Goal: Find specific page/section: Find specific page/section

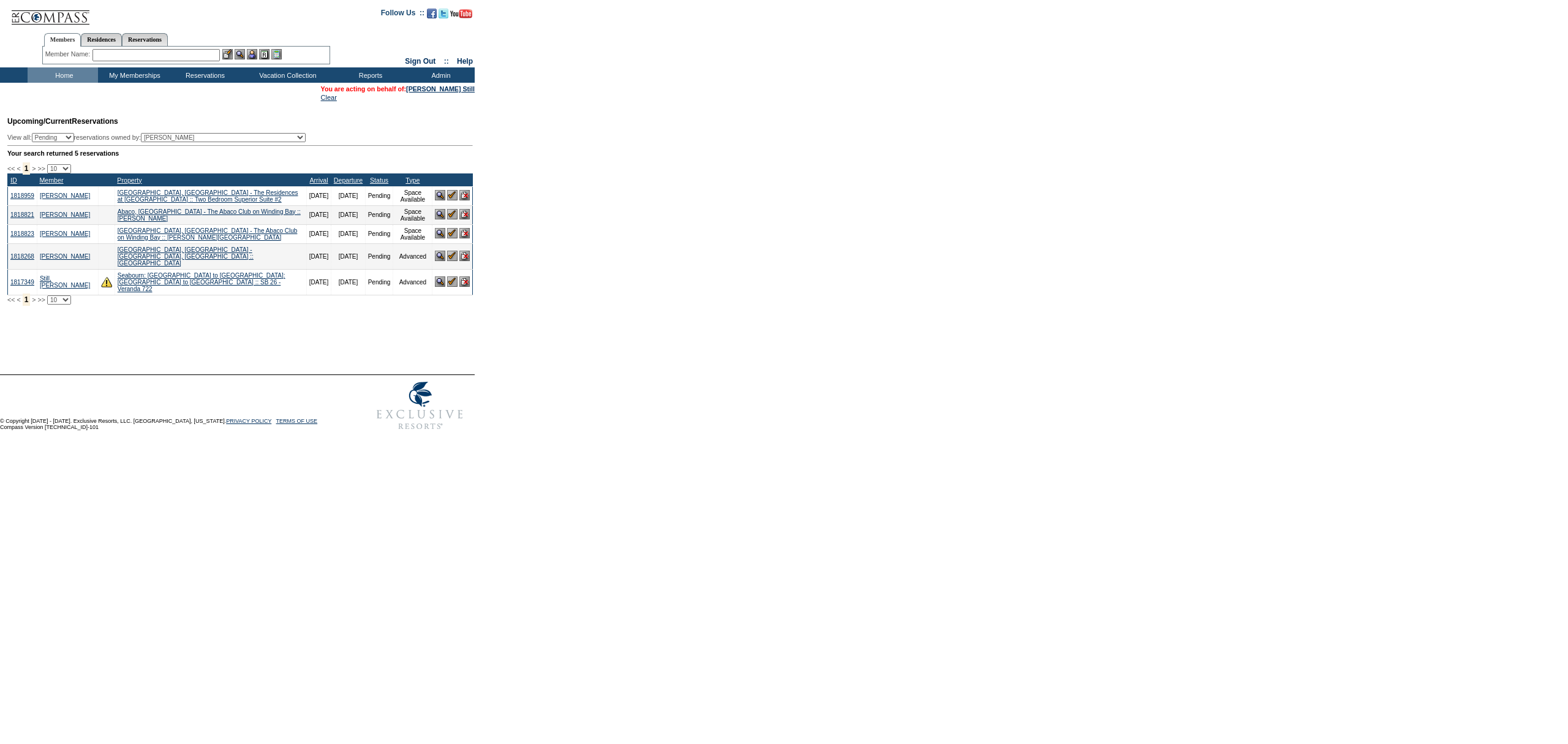
click at [447, 285] on img at bounding box center [452, 281] width 10 height 10
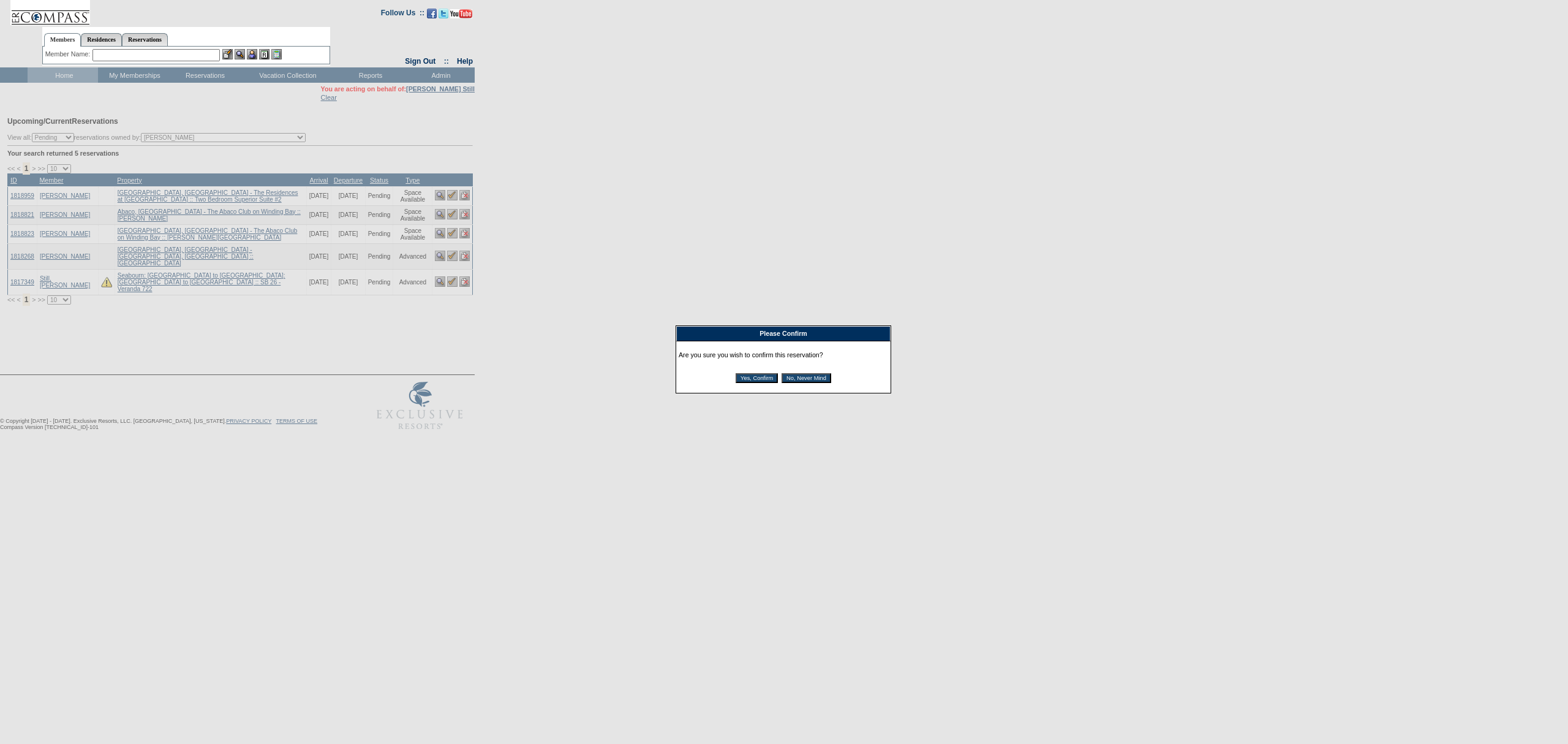
click at [748, 381] on input "Yes, Confirm" at bounding box center [756, 378] width 42 height 10
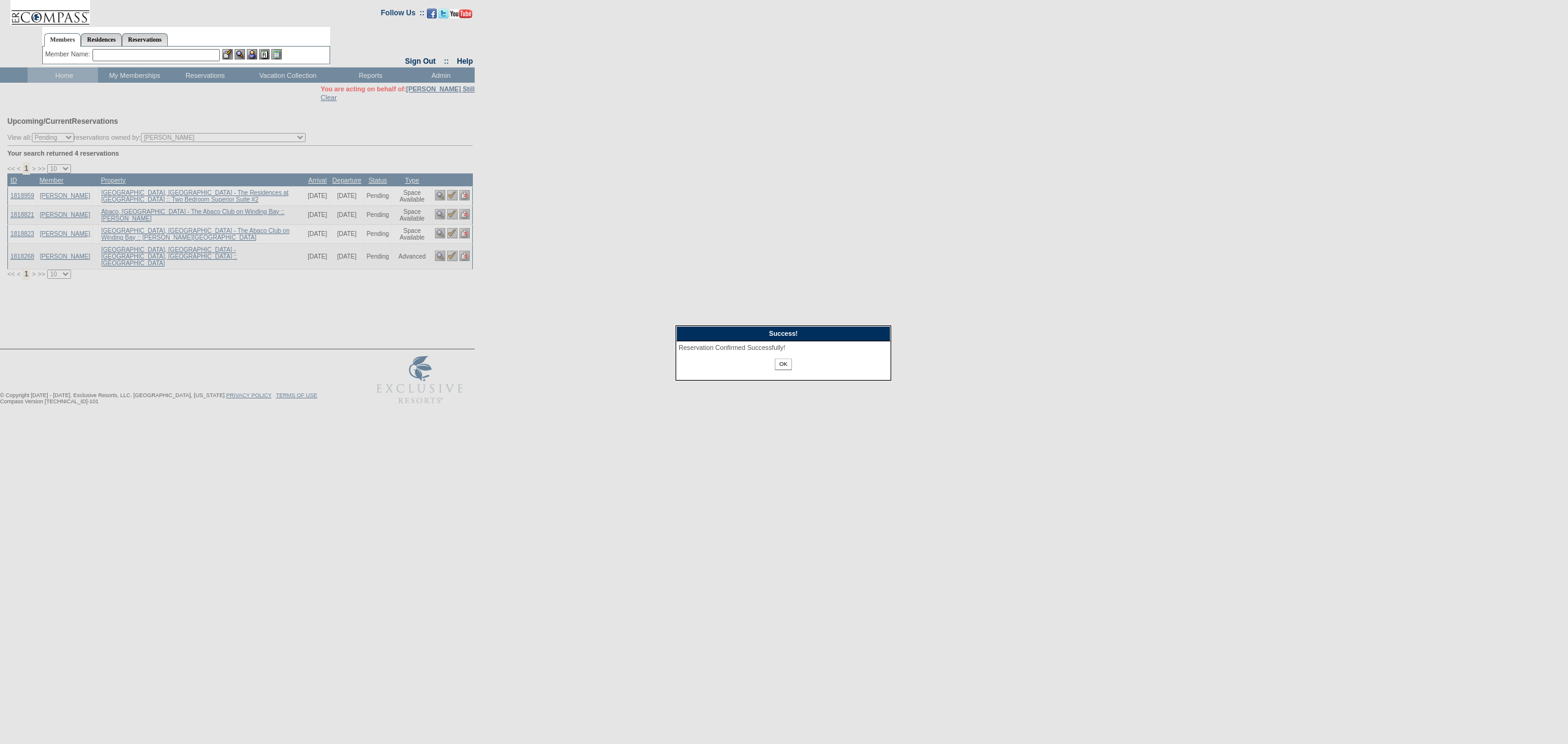
click at [782, 366] on input "OK" at bounding box center [782, 364] width 16 height 12
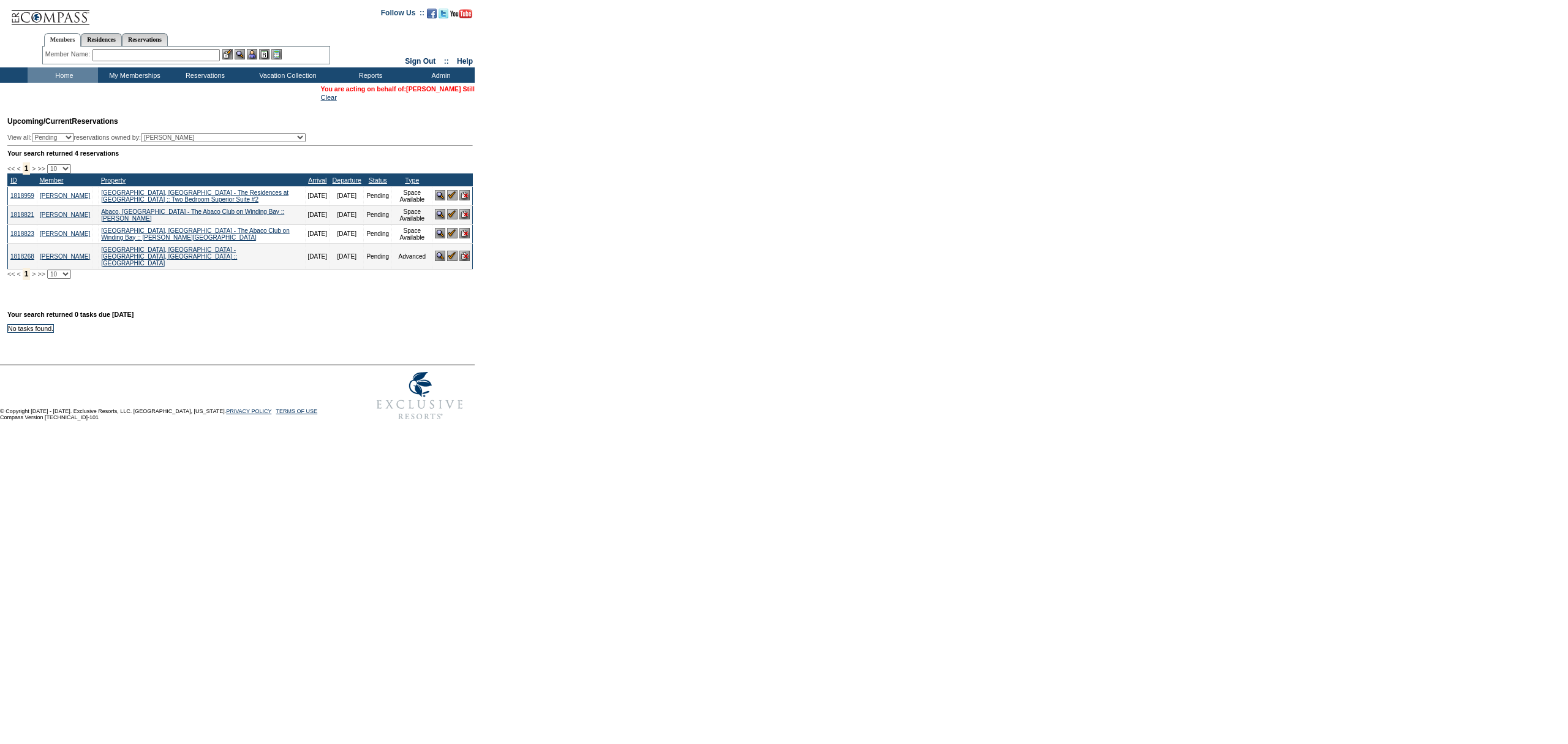
click at [465, 87] on link "[PERSON_NAME] Still" at bounding box center [440, 88] width 69 height 7
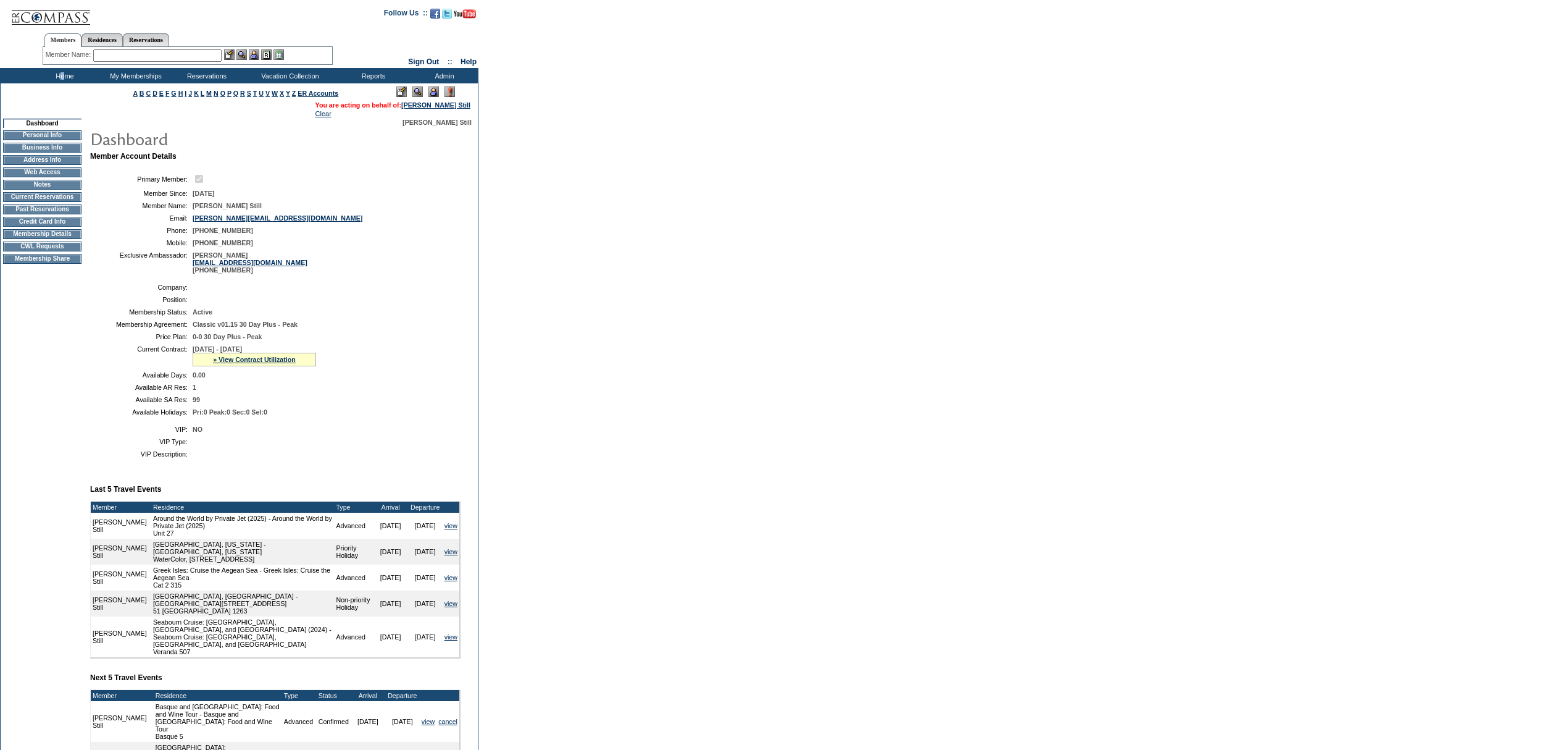
drag, startPoint x: 62, startPoint y: 74, endPoint x: 23, endPoint y: 76, distance: 39.1
click at [62, 74] on td "Home" at bounding box center [63, 75] width 71 height 15
